Goal: Go to known website: Go to known website

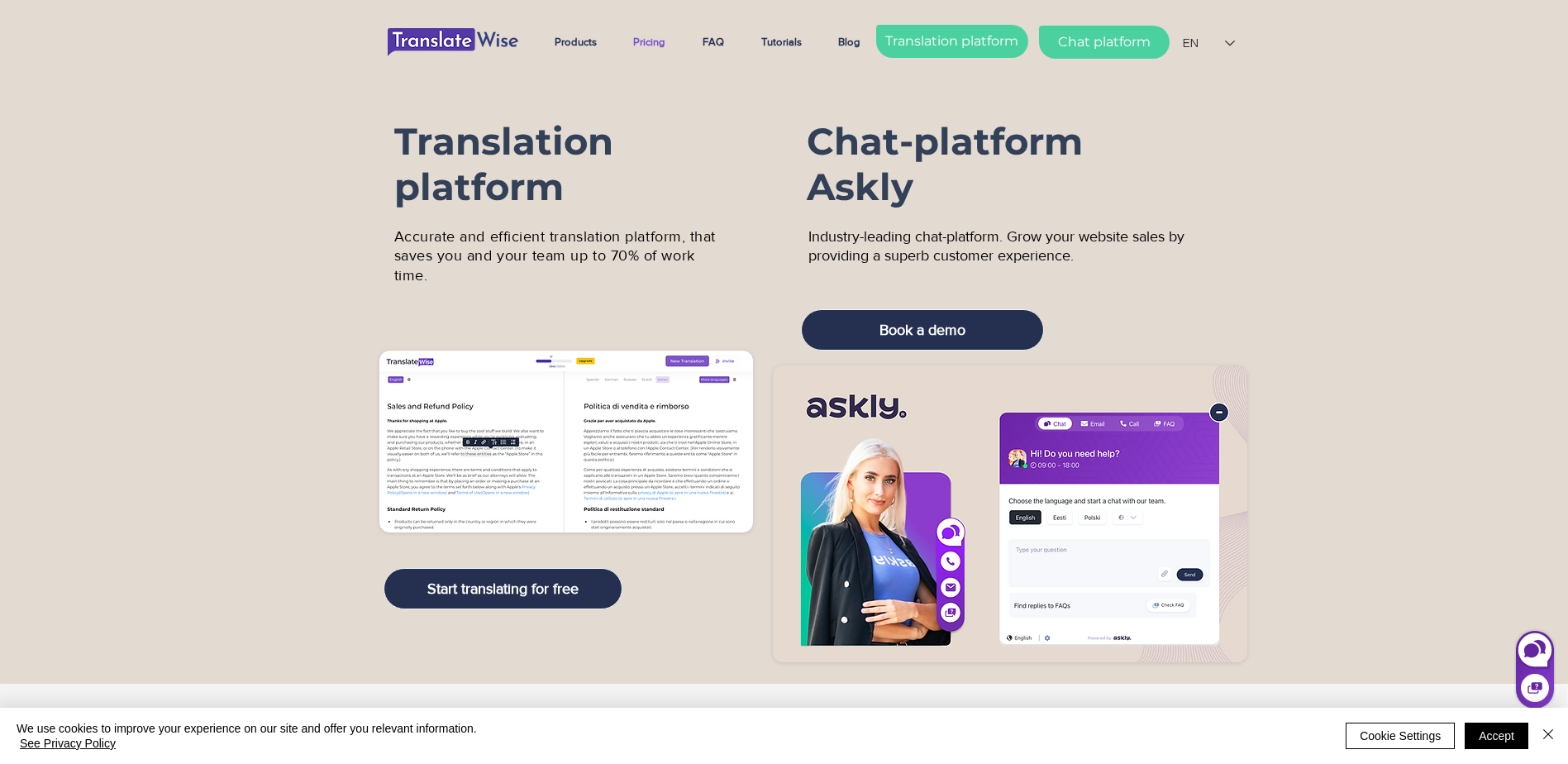
click at [659, 38] on p "Pricing" at bounding box center [649, 42] width 49 height 41
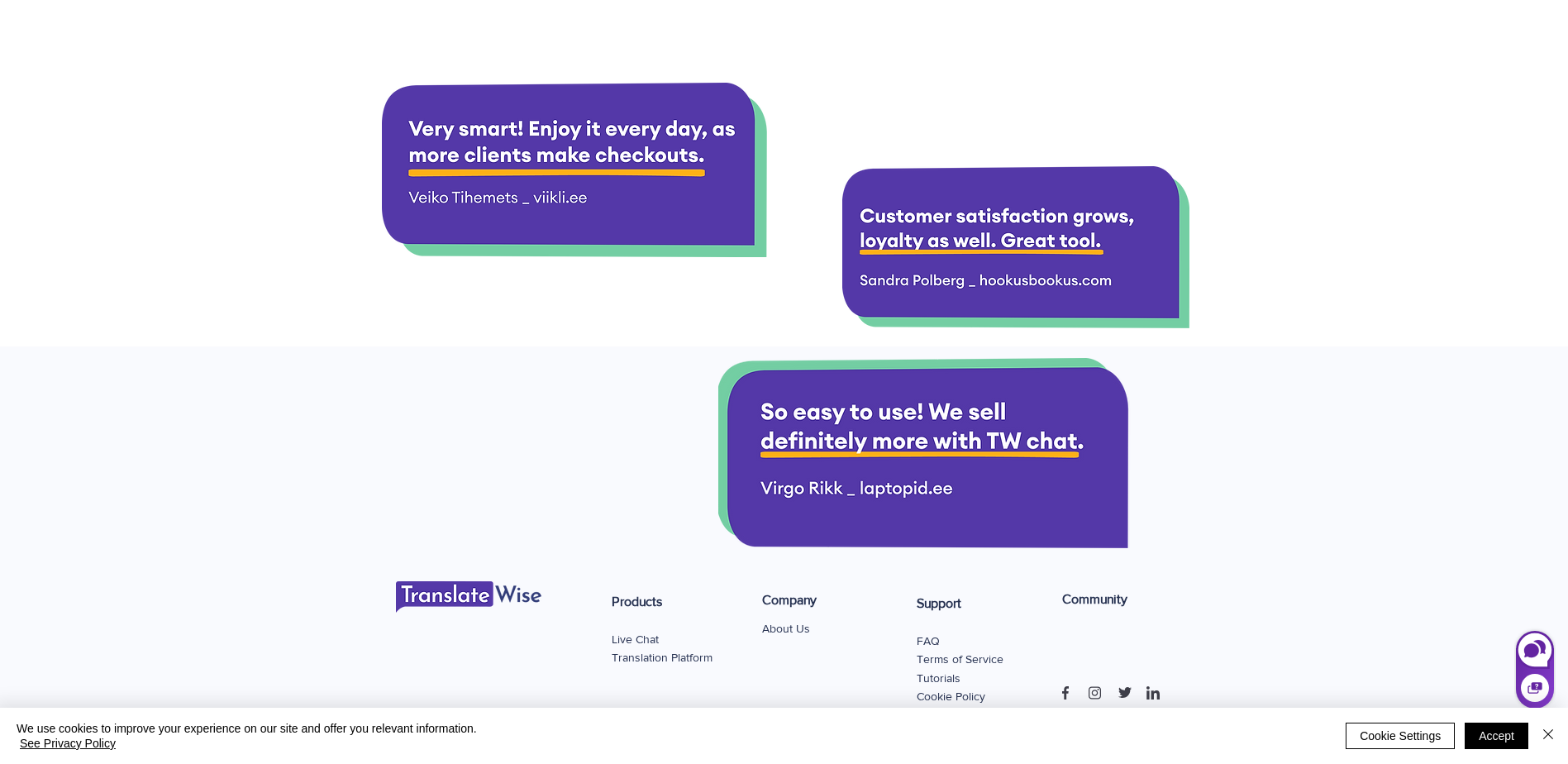
scroll to position [1960, 0]
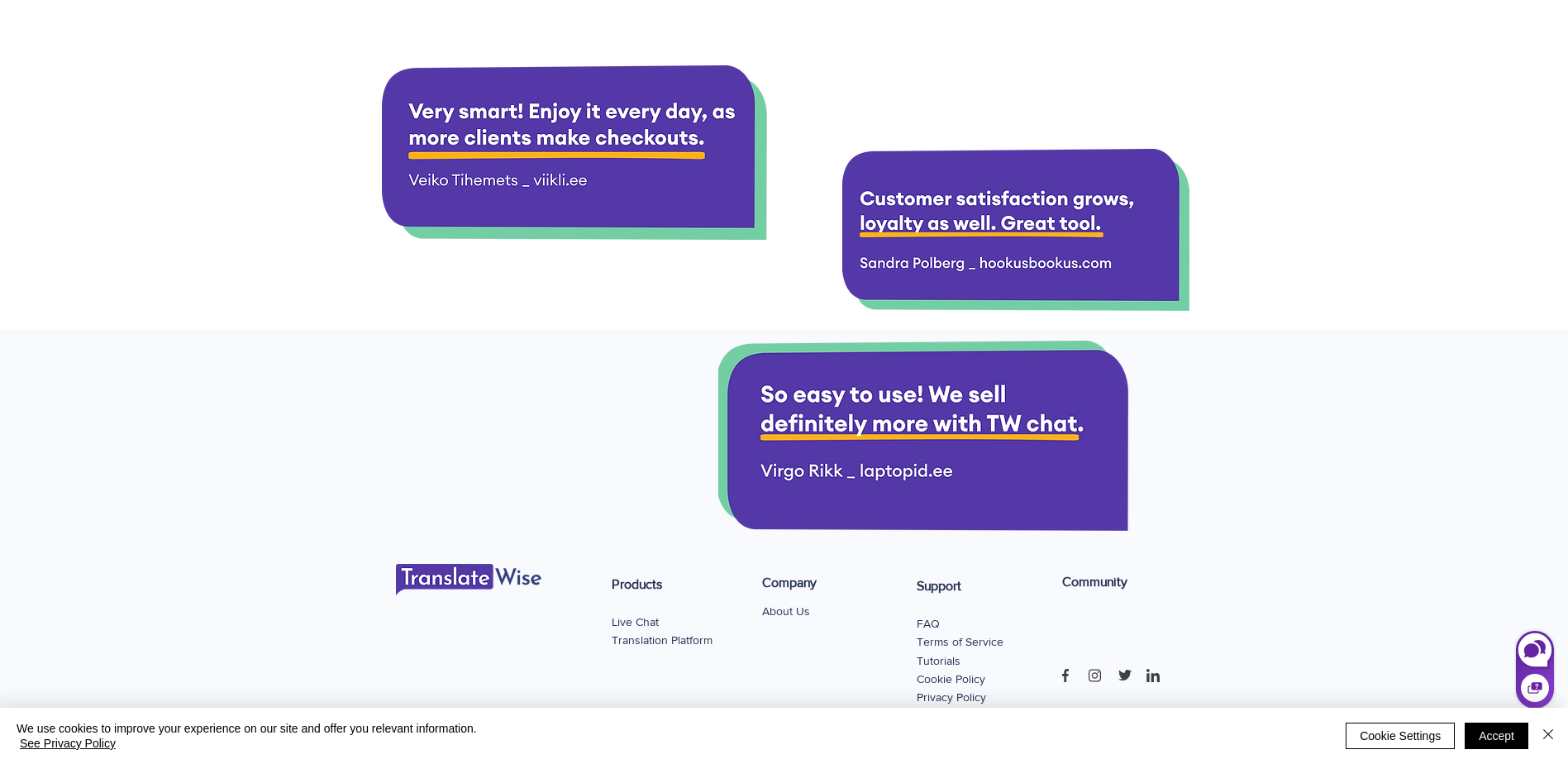
click at [684, 641] on span "Translation Platform" at bounding box center [662, 640] width 101 height 13
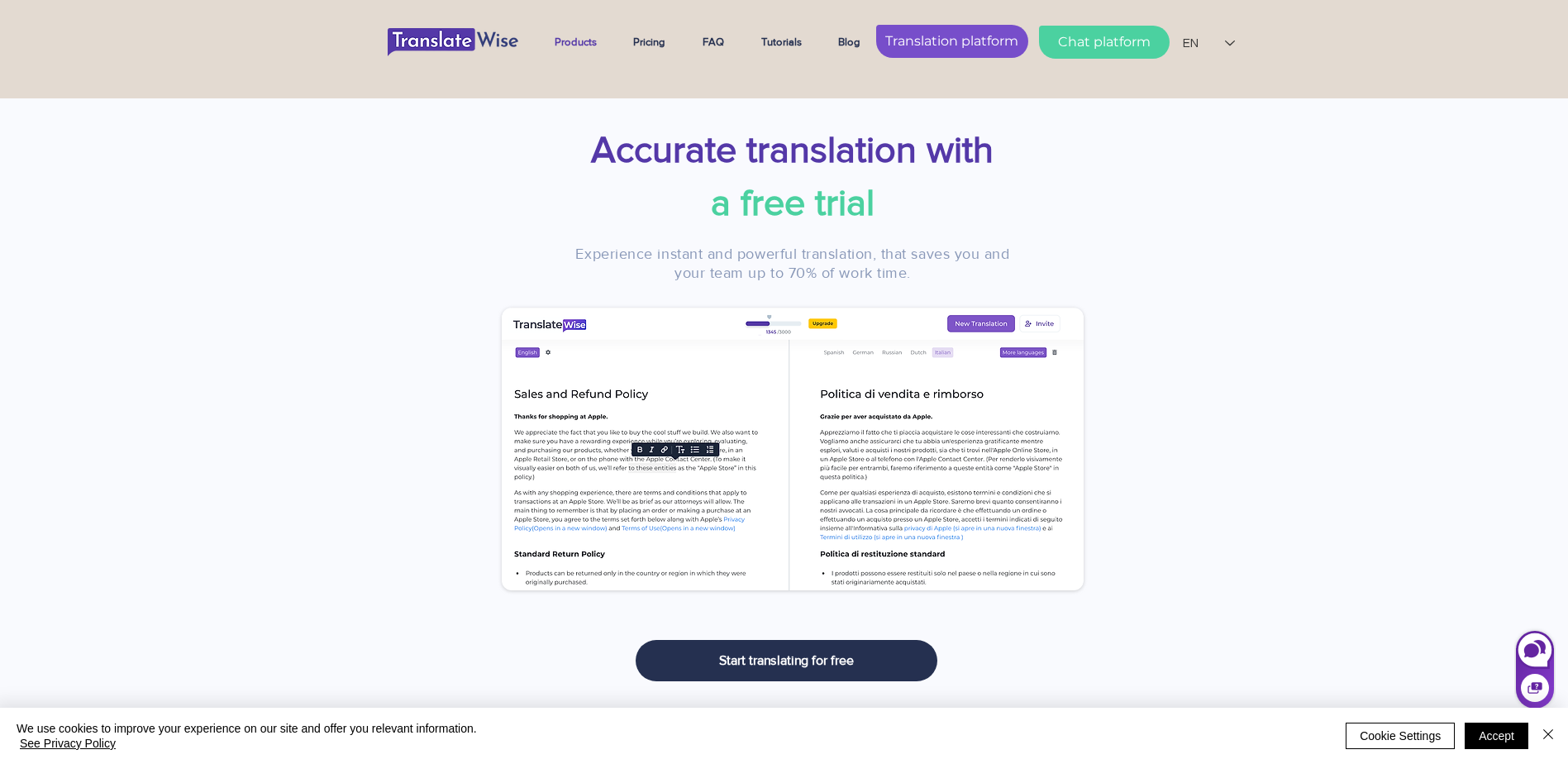
click at [971, 42] on span "Translation platform" at bounding box center [952, 41] width 133 height 18
